Goal: Find specific page/section: Find specific page/section

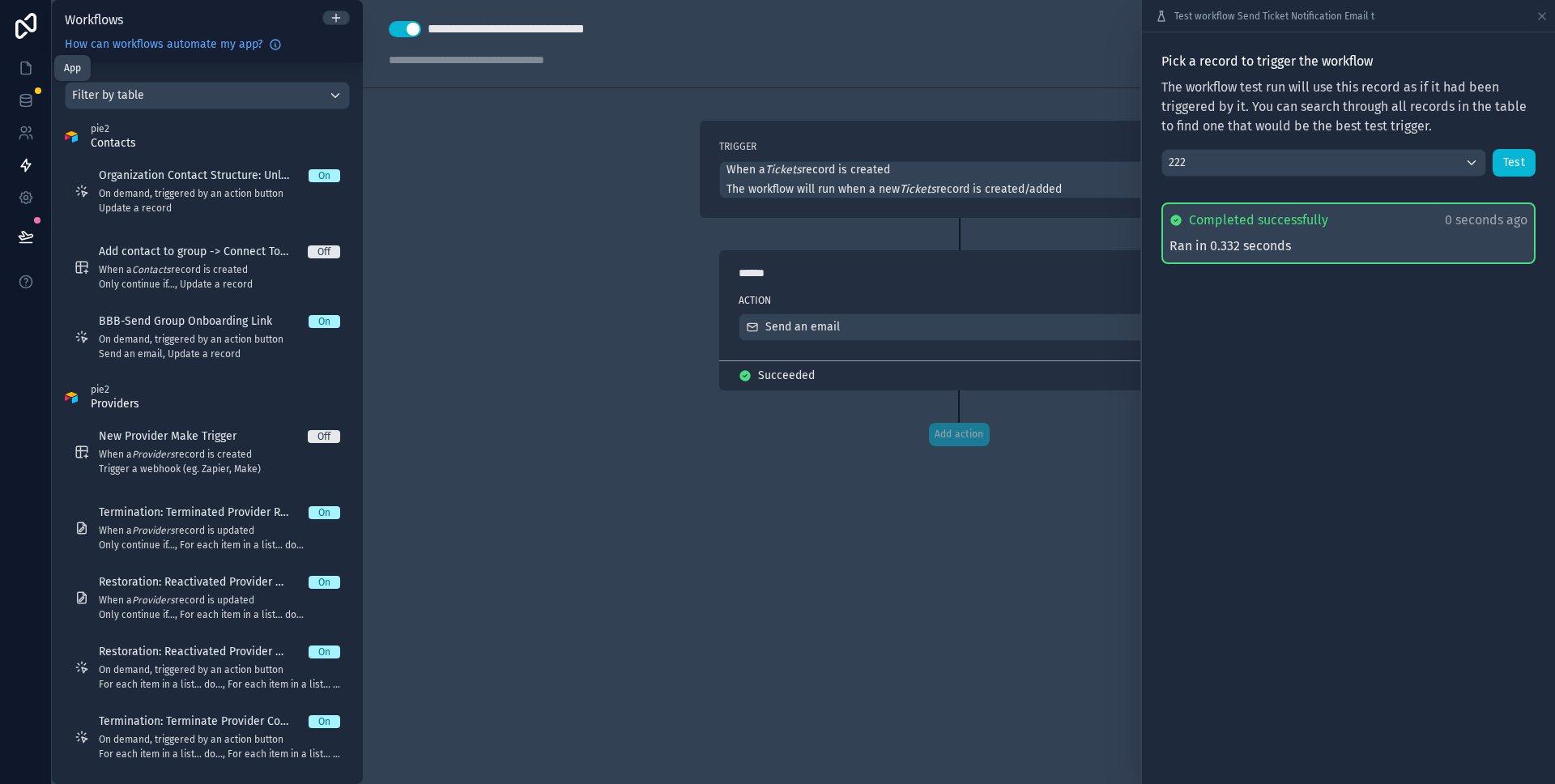
click at [21, 66] on icon at bounding box center [26, 68] width 10 height 12
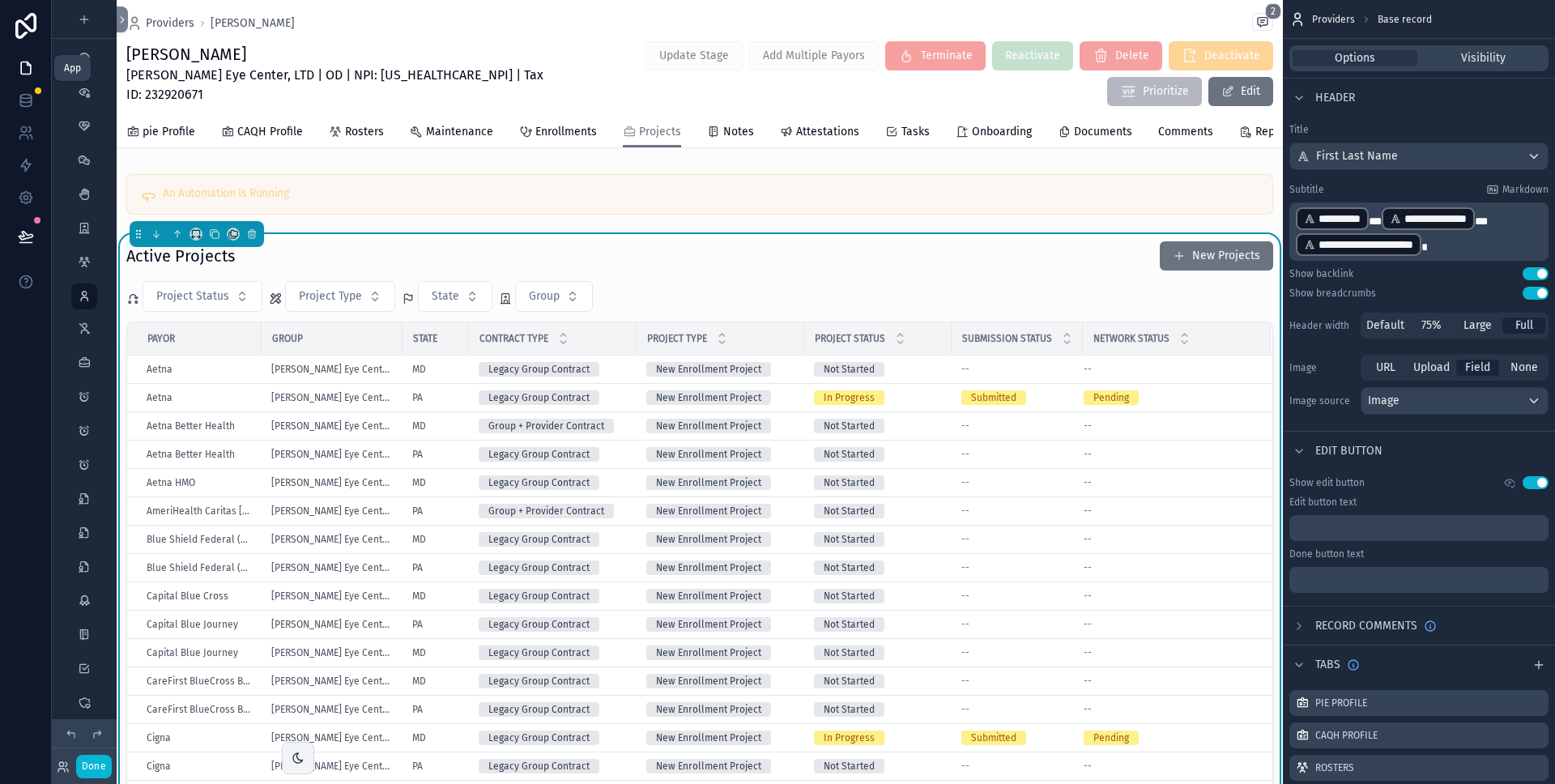
click at [32, 236] on icon at bounding box center [25, 236] width 14 height 8
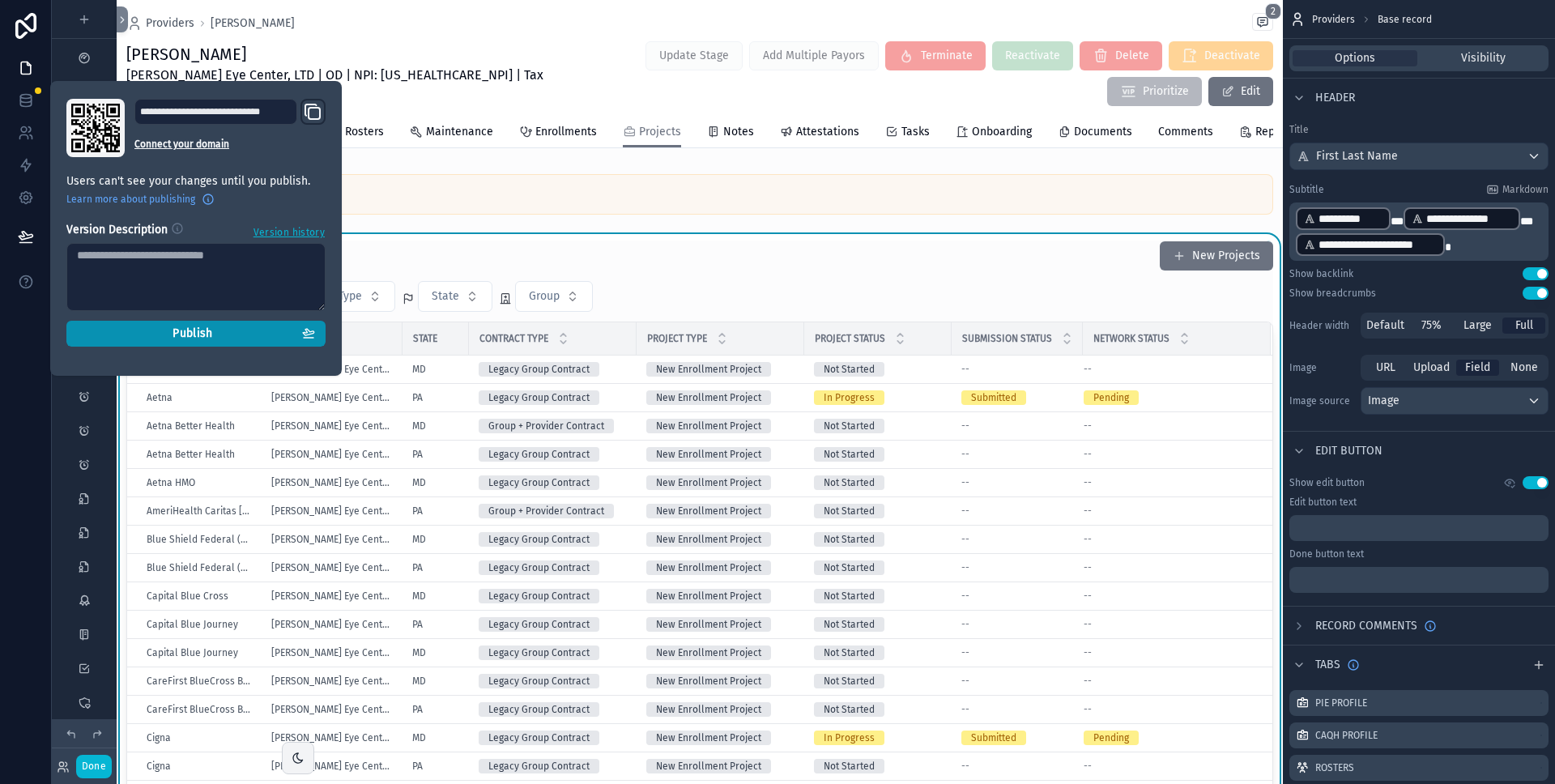
drag, startPoint x: 191, startPoint y: 335, endPoint x: 226, endPoint y: 326, distance: 36.1
click at [191, 335] on span "Publish" at bounding box center [192, 334] width 40 height 15
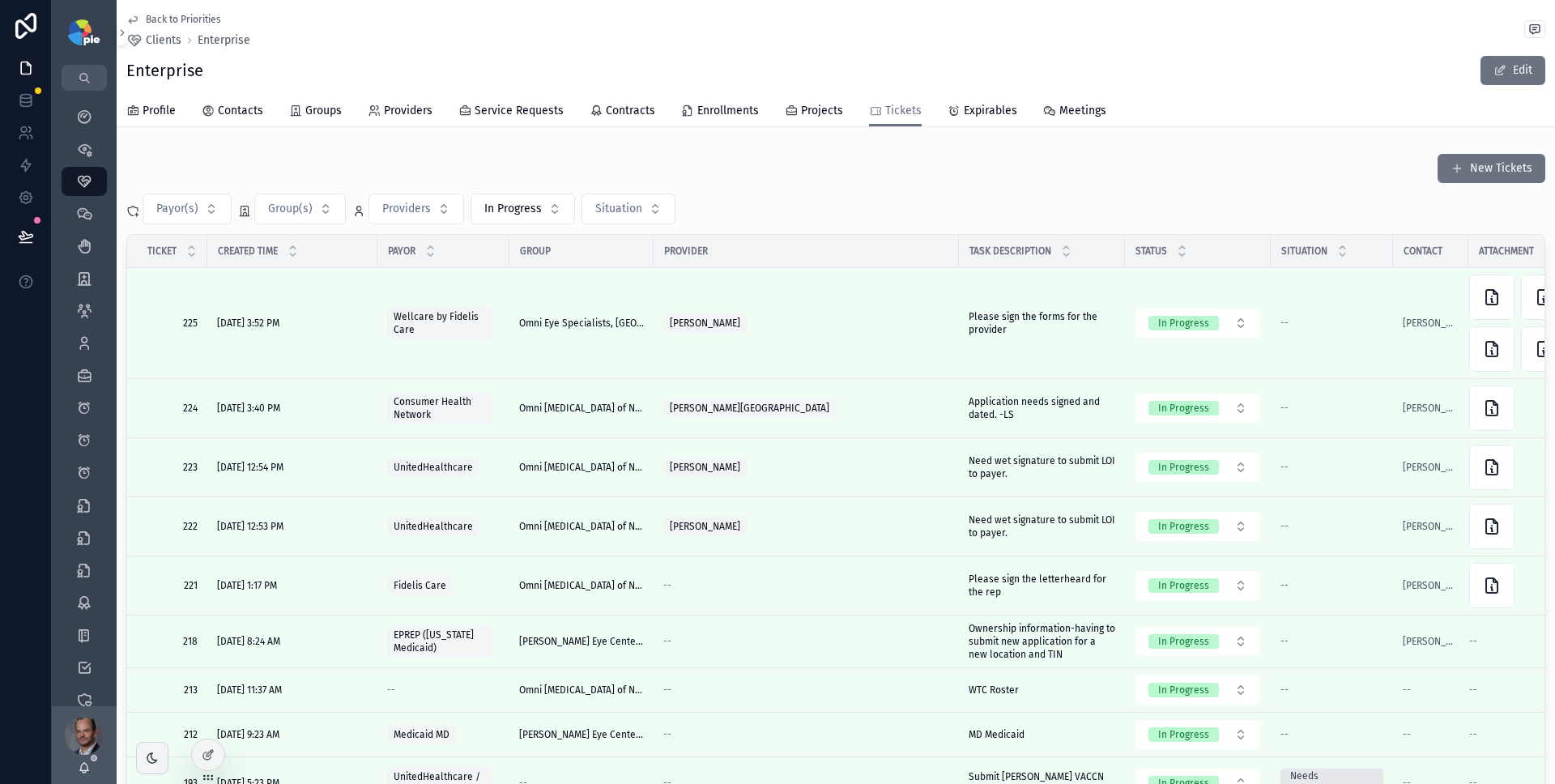
click at [472, 76] on div "Enterprise Edit" at bounding box center [835, 70] width 1419 height 31
click at [311, 113] on span "Groups" at bounding box center [323, 111] width 37 height 16
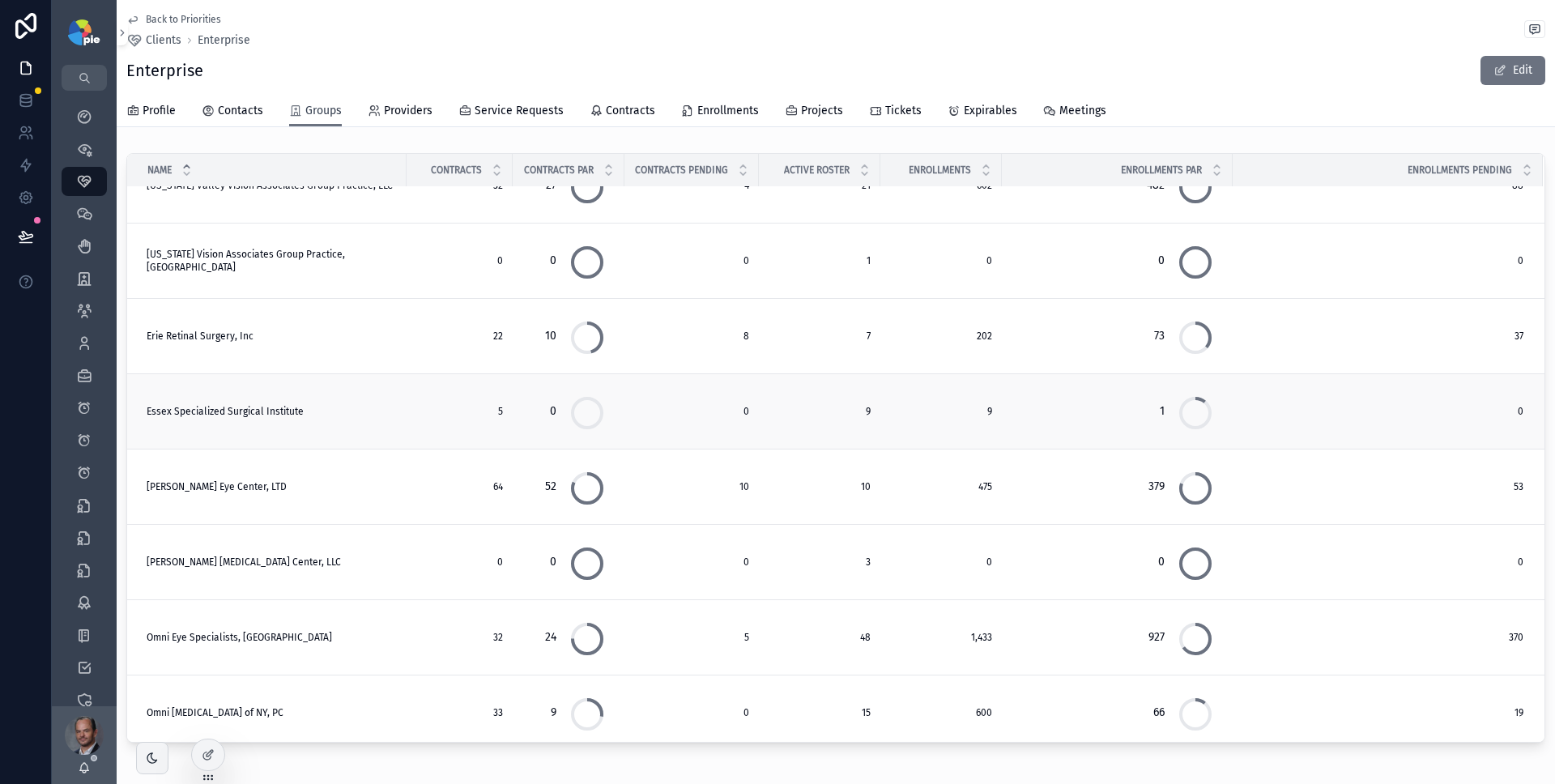
scroll to position [122, 0]
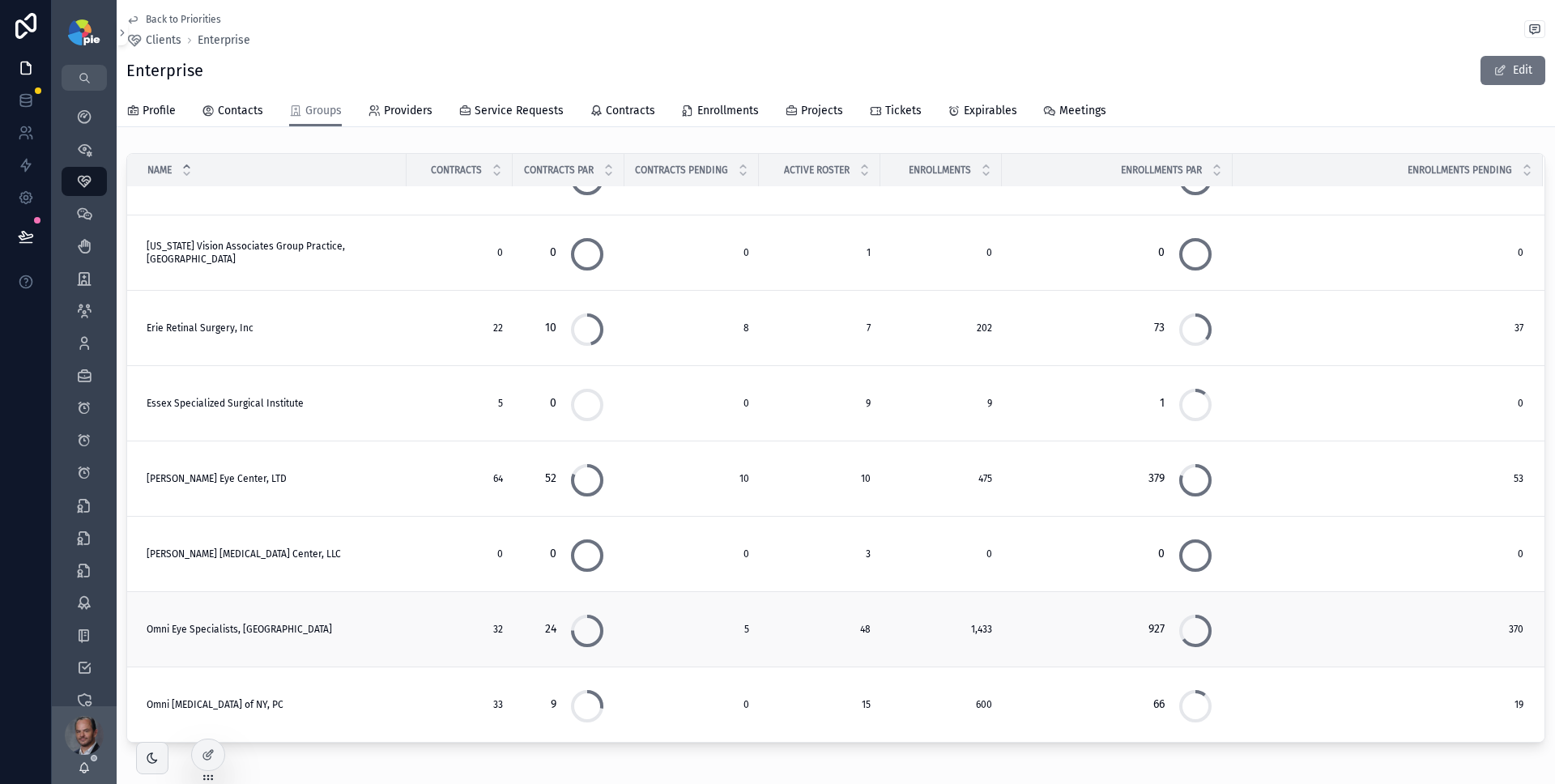
click at [358, 624] on div "Omni Eye Specialists, PA Omni Eye Specialists, PA" at bounding box center [272, 629] width 250 height 13
